Goal: Book appointment/travel/reservation

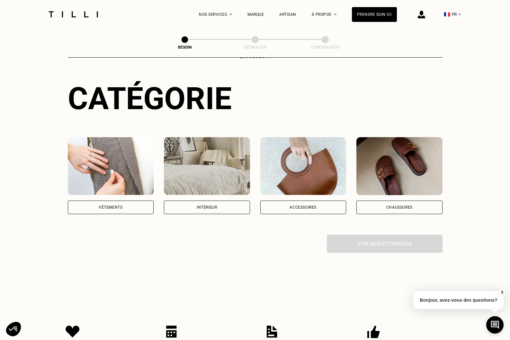
scroll to position [63, 0]
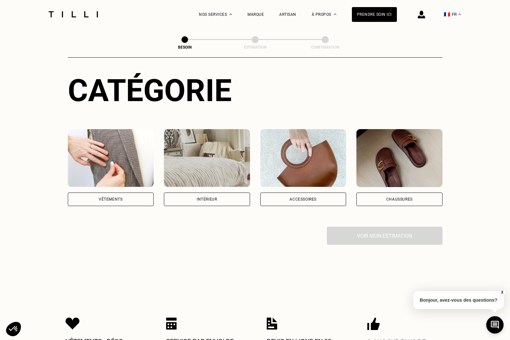
drag, startPoint x: 289, startPoint y: 190, endPoint x: 290, endPoint y: 208, distance: 17.7
click at [289, 192] on div "Accessoires" at bounding box center [304, 199] width 86 height 14
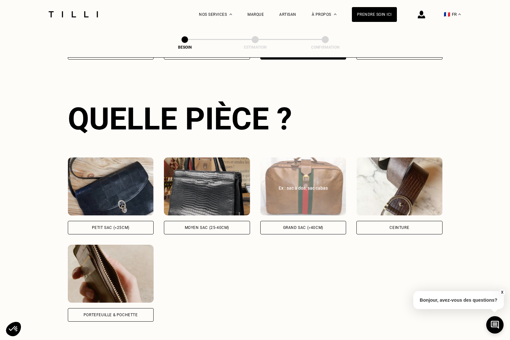
scroll to position [209, 0]
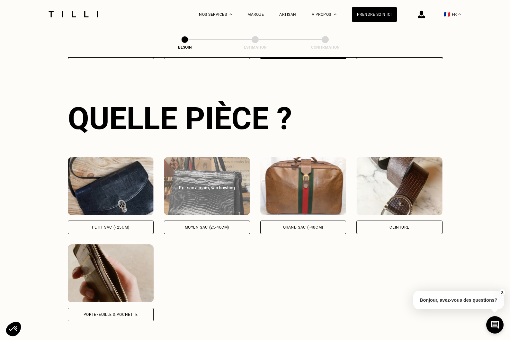
click at [200, 225] on div "Moyen sac (25-40cm)" at bounding box center [207, 227] width 44 height 4
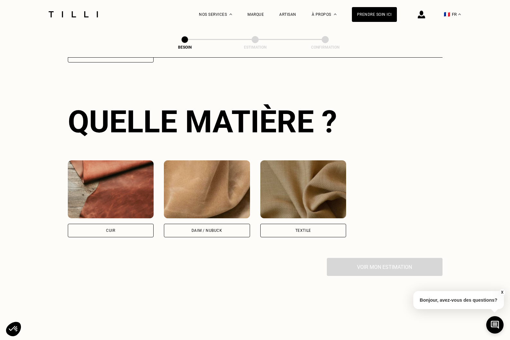
scroll to position [471, 0]
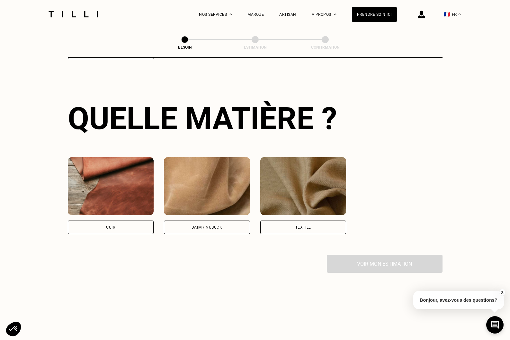
click at [123, 220] on div "Cuir" at bounding box center [111, 227] width 86 height 14
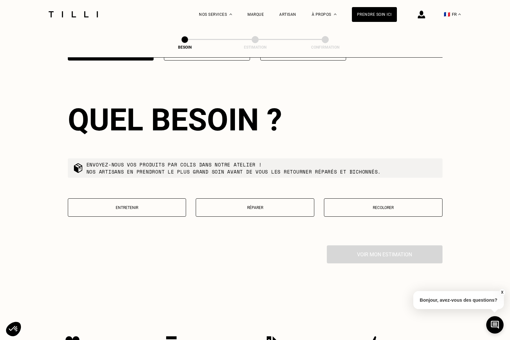
scroll to position [646, 0]
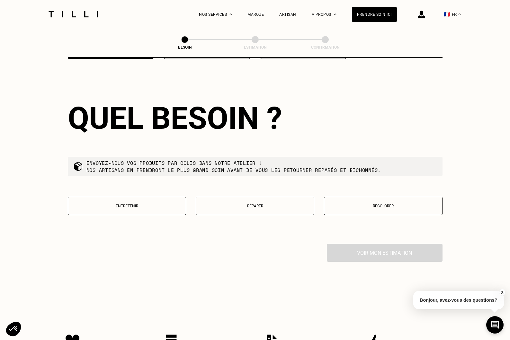
click at [256, 204] on p "Réparer" at bounding box center [255, 206] width 112 height 5
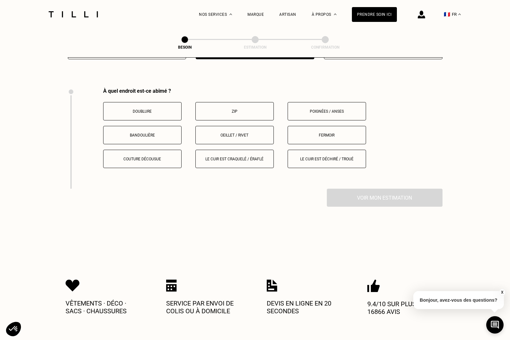
scroll to position [810, 0]
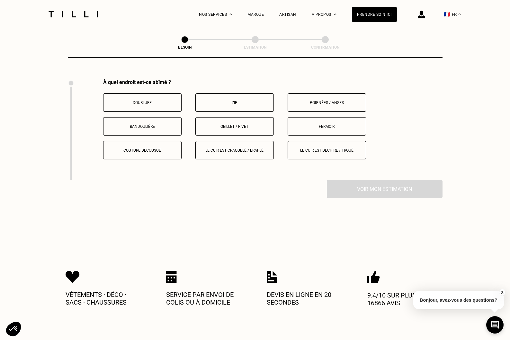
click at [327, 124] on p "Fermoir" at bounding box center [326, 126] width 71 height 5
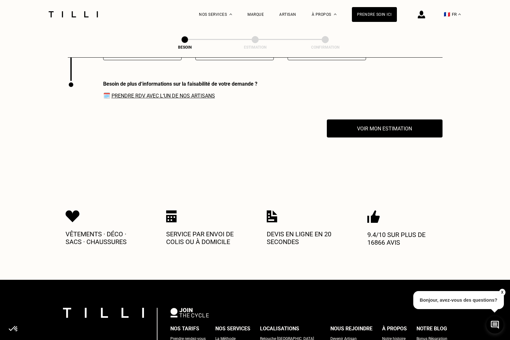
scroll to position [911, 0]
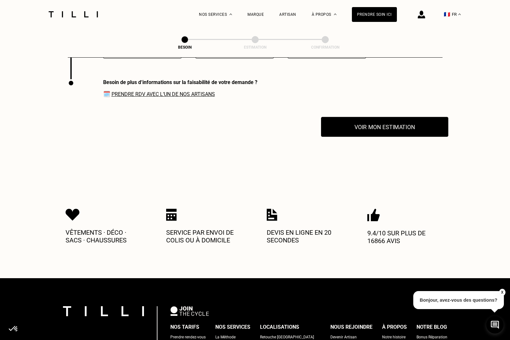
click at [364, 119] on button "Voir mon estimation" at bounding box center [384, 127] width 127 height 20
click at [158, 91] on link "Prendre RDV avec l‘un de nos artisans" at bounding box center [164, 94] width 104 height 6
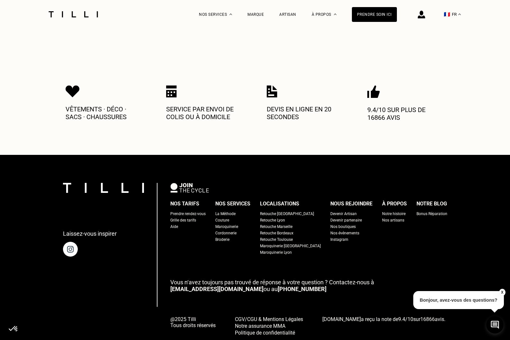
scroll to position [1034, 0]
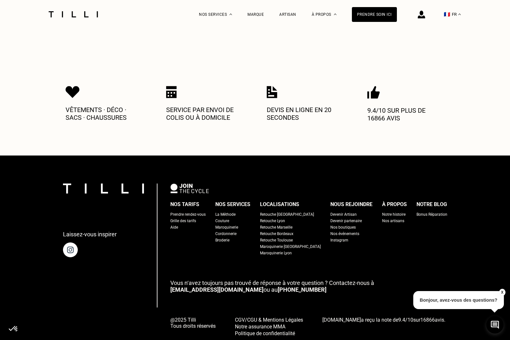
click at [194, 217] on div "Grille des tarifs" at bounding box center [183, 220] width 26 height 6
select select "FR"
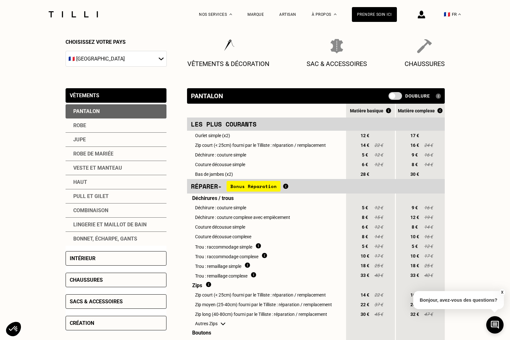
scroll to position [83, 0]
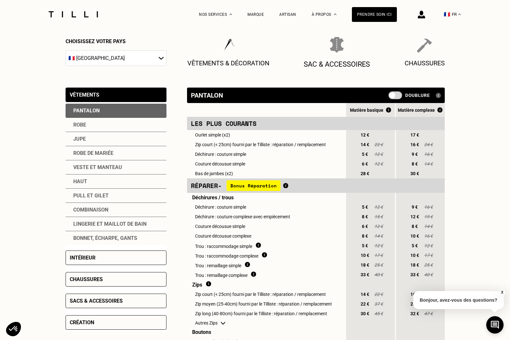
click at [339, 65] on p "Sac & Accessoires" at bounding box center [337, 64] width 67 height 8
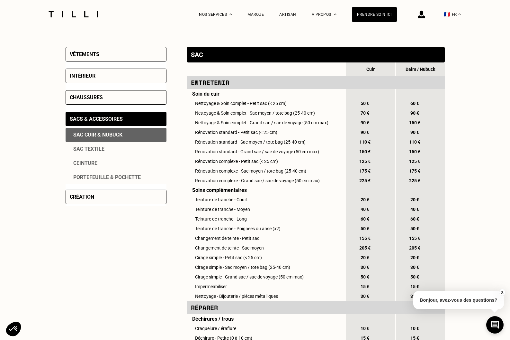
scroll to position [0, 0]
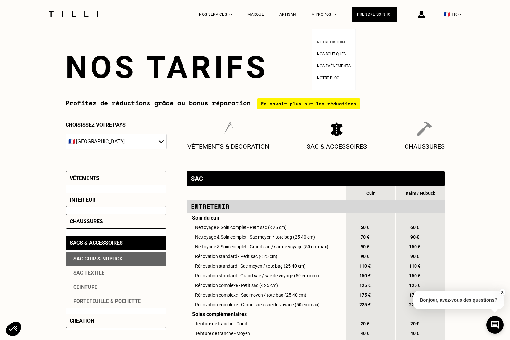
click at [331, 43] on span "Notre histoire" at bounding box center [332, 42] width 30 height 5
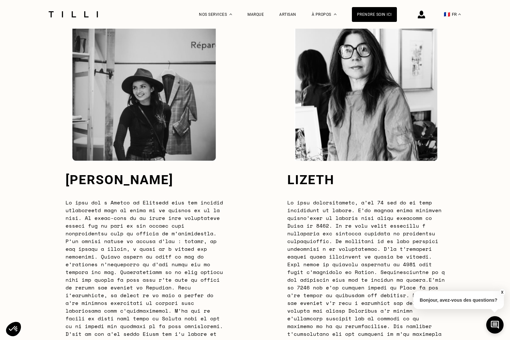
scroll to position [2077, 0]
